Goal: Navigation & Orientation: Find specific page/section

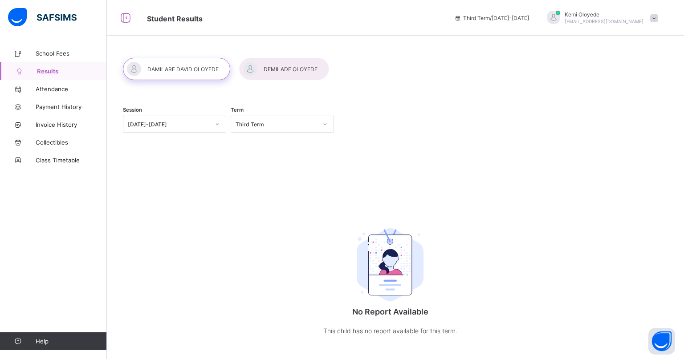
click at [286, 60] on div at bounding box center [284, 69] width 90 height 22
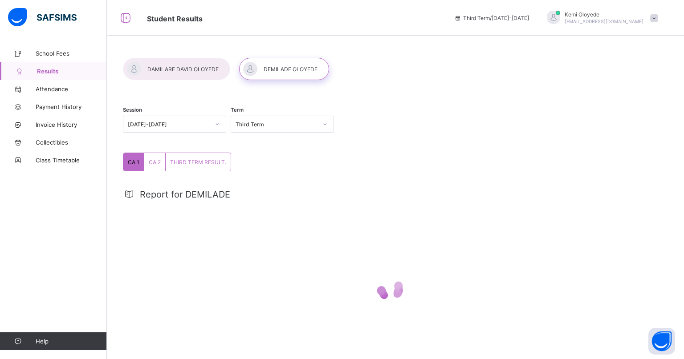
click at [46, 88] on span "Attendance" at bounding box center [71, 89] width 71 height 7
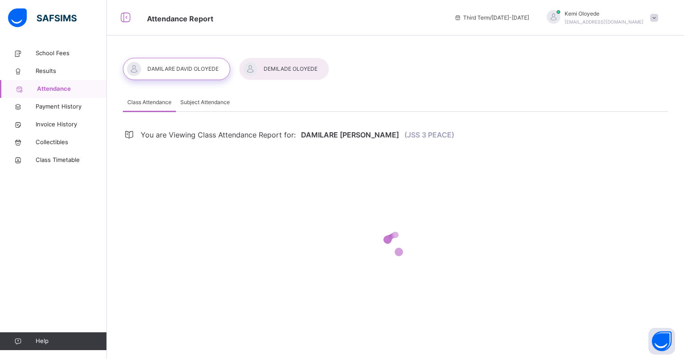
select select "****"
select select "*"
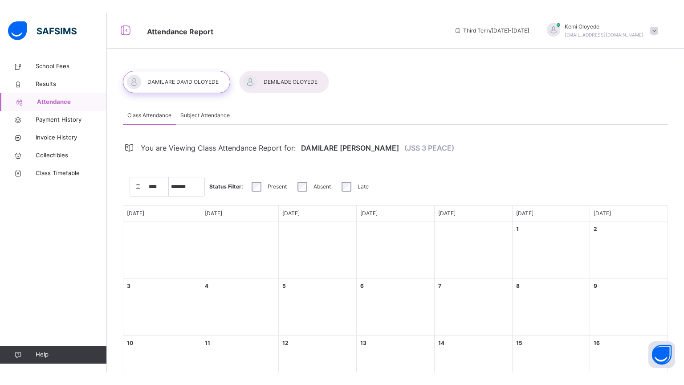
scroll to position [1, 0]
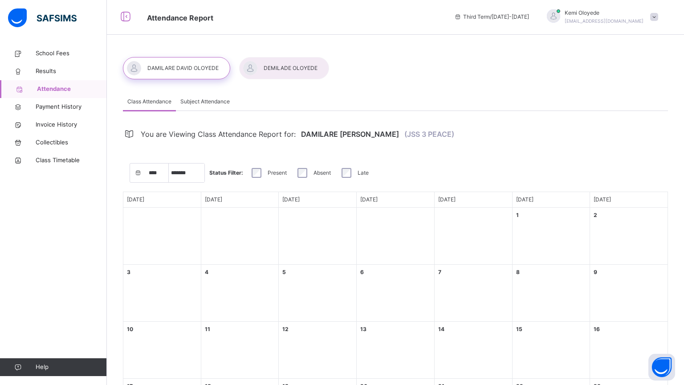
click at [51, 108] on span "Payment History" at bounding box center [71, 106] width 71 height 9
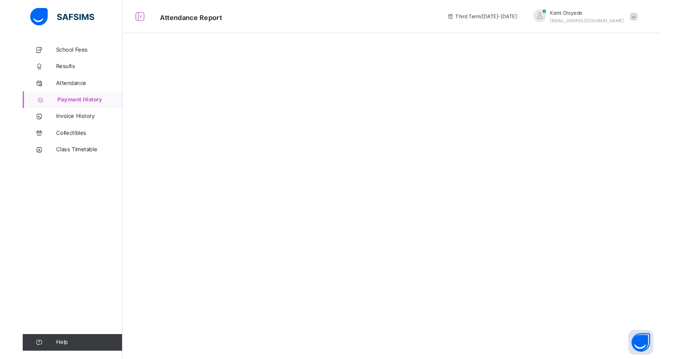
scroll to position [13, 0]
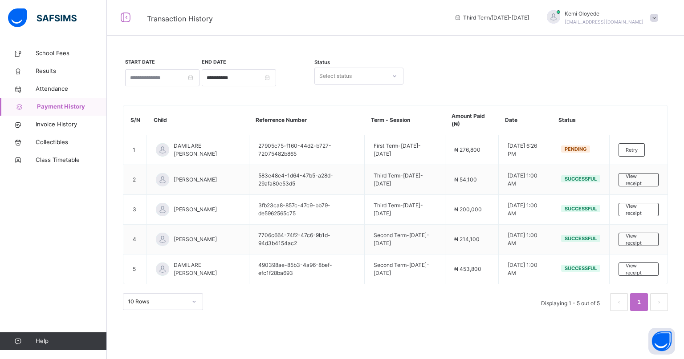
click at [526, 139] on td "[DATE] 6:26 PM" at bounding box center [524, 150] width 53 height 30
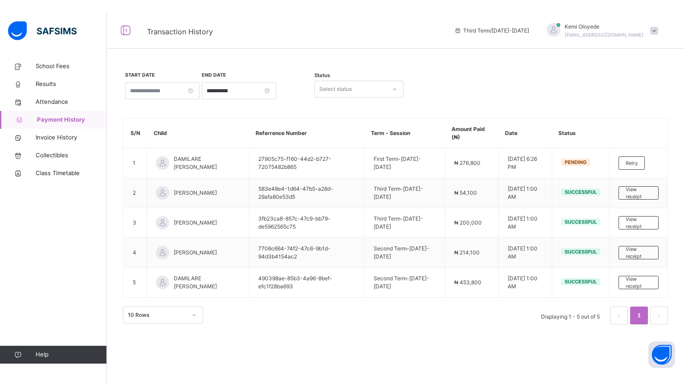
scroll to position [20, 0]
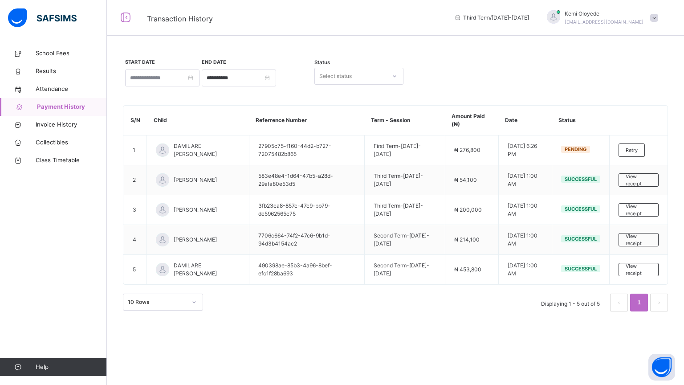
click at [575, 135] on td "Pending" at bounding box center [580, 150] width 57 height 30
click at [45, 125] on span "Invoice History" at bounding box center [71, 124] width 71 height 9
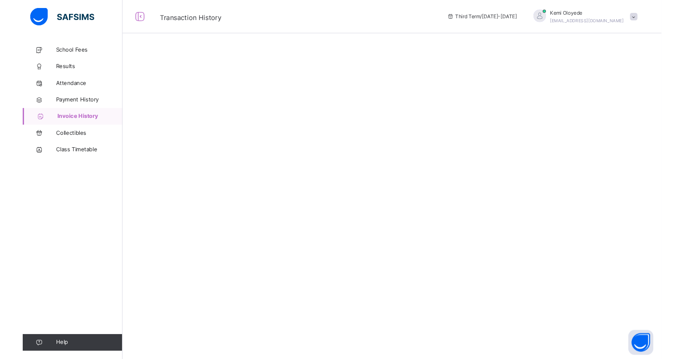
scroll to position [20, 0]
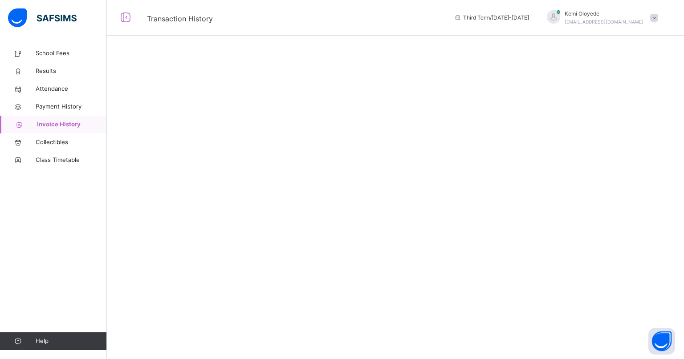
click at [99, 157] on span "Class Timetable" at bounding box center [71, 160] width 71 height 9
click at [18, 37] on div "School Fees Results Attendance Payment History Invoice History Collectibles Cla…" at bounding box center [53, 198] width 107 height 324
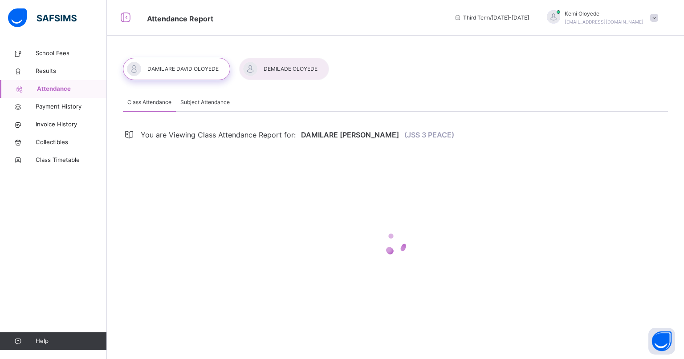
scroll to position [1, 0]
